Goal: Transaction & Acquisition: Subscribe to service/newsletter

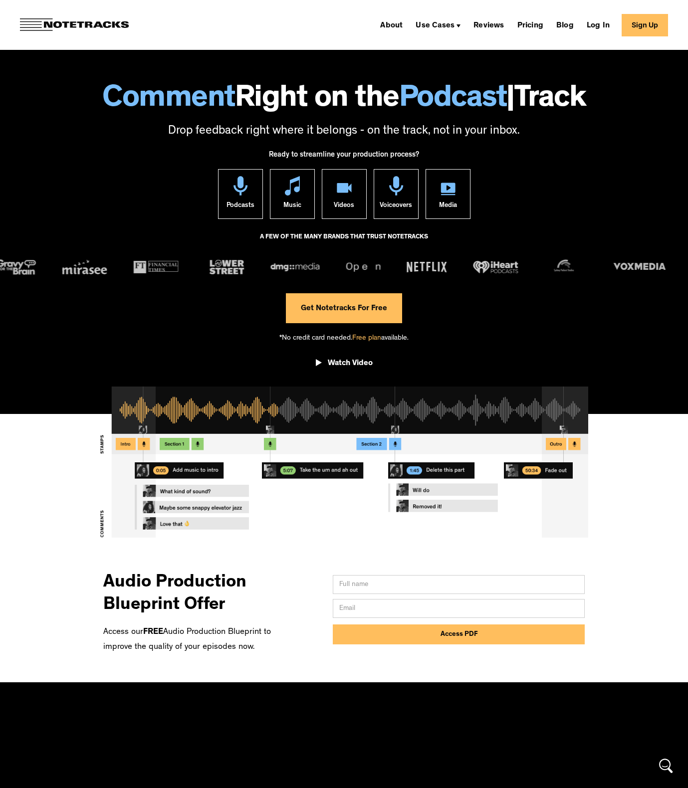
click at [277, 16] on div "About Use Cases Podcasting Music Production Video Education Voiceovers Marketin…" at bounding box center [344, 25] width 688 height 50
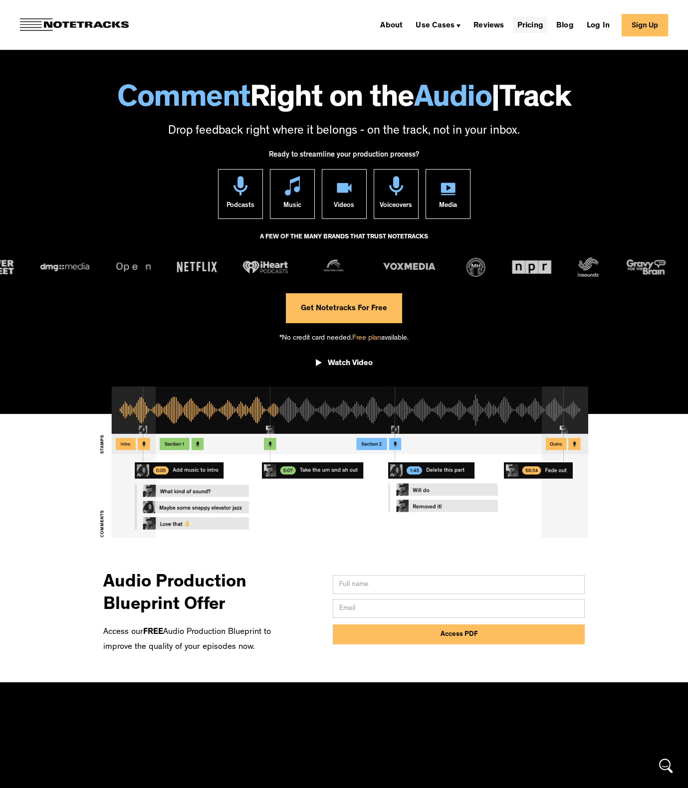
click at [527, 21] on link "Pricing" at bounding box center [530, 25] width 34 height 16
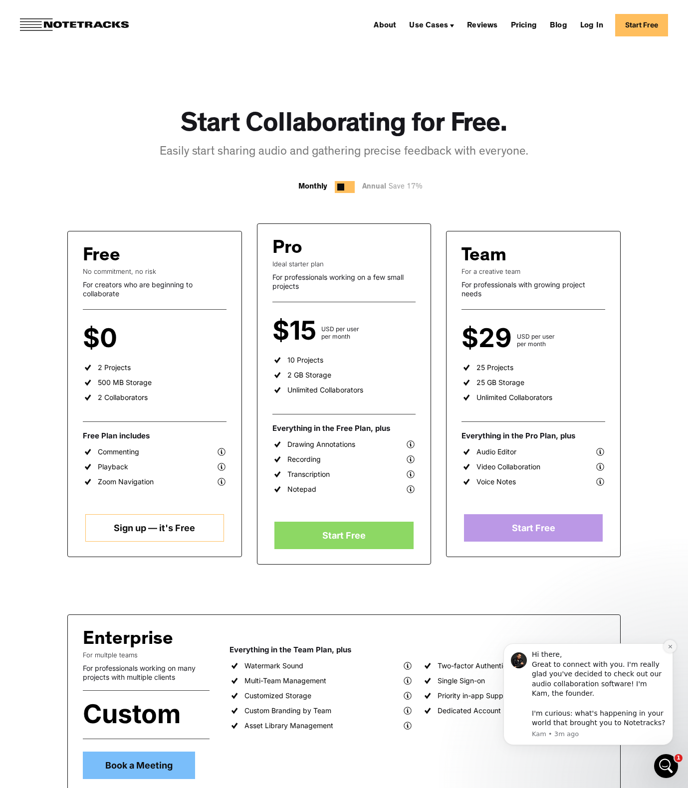
click at [667, 647] on icon "Dismiss notification" at bounding box center [669, 646] width 5 height 5
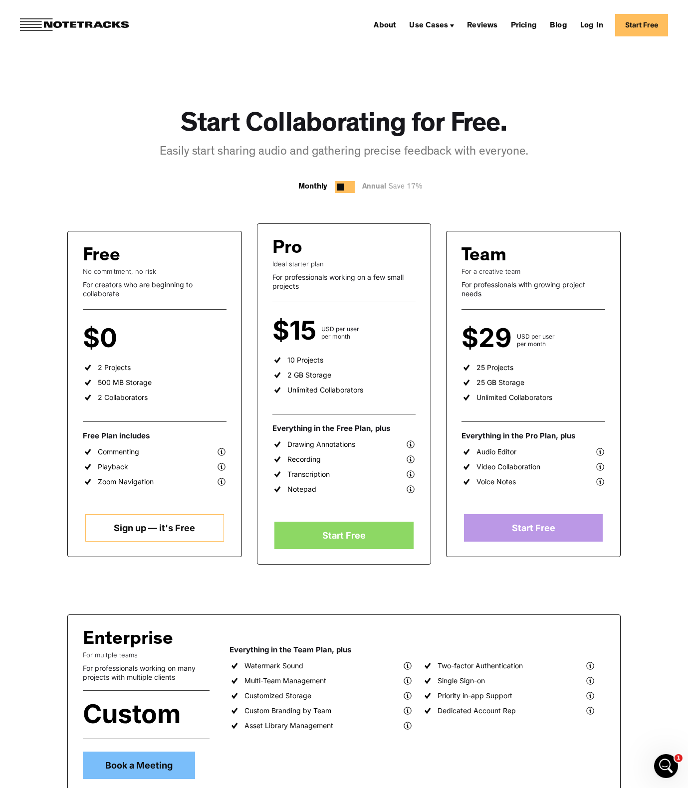
click at [376, 187] on div "Annual Save 17%" at bounding box center [394, 187] width 65 height 12
click at [347, 186] on div at bounding box center [345, 187] width 20 height 12
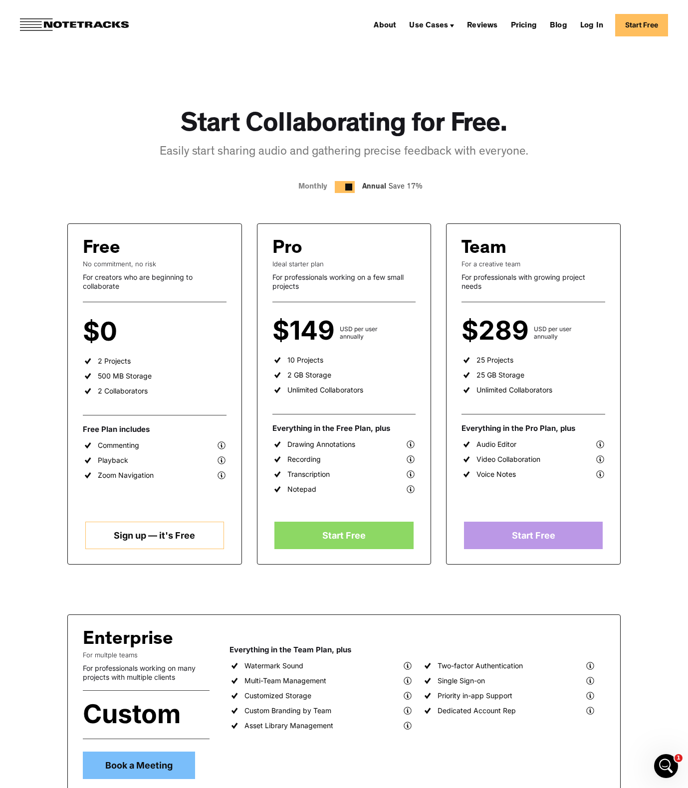
click at [340, 186] on div at bounding box center [345, 187] width 20 height 12
